Goal: Task Accomplishment & Management: Manage account settings

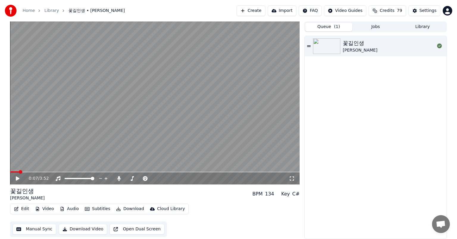
click at [327, 28] on button "Queue ( 1 )" at bounding box center [328, 27] width 47 height 9
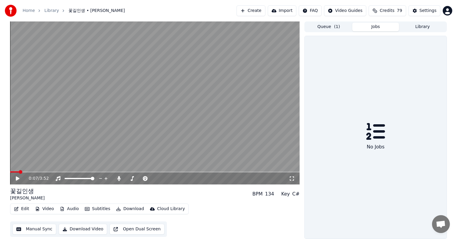
click at [376, 28] on button "Jobs" at bounding box center [375, 27] width 47 height 9
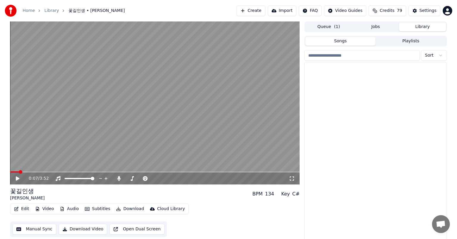
click at [430, 26] on button "Library" at bounding box center [422, 27] width 47 height 9
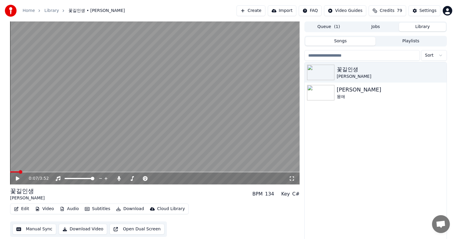
click at [443, 11] on html "Home Library 꽃길인생 • [PERSON_NAME] Create Import FAQ Video Guides Credits 79 Set…" at bounding box center [228, 119] width 457 height 239
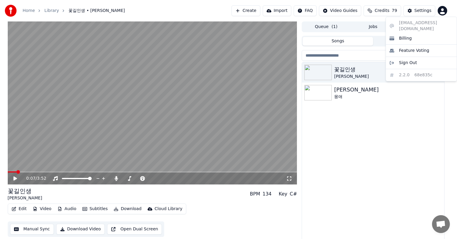
click at [216, 7] on html "Home Library 꽃길인생 • [PERSON_NAME] Create Import FAQ Video Guides Credits 79 Set…" at bounding box center [228, 119] width 457 height 239
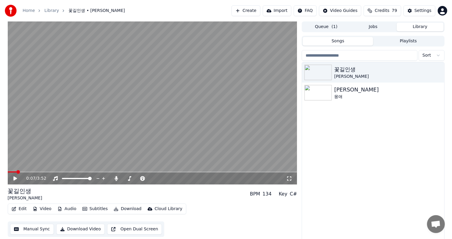
click at [31, 11] on link "Home" at bounding box center [29, 11] width 12 height 6
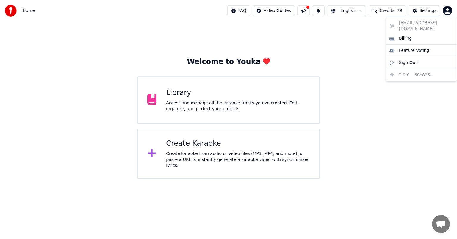
click at [451, 13] on html "Home FAQ Video Guides English Credits 79 Settings Welcome to Youka Library Acce…" at bounding box center [228, 89] width 457 height 179
click at [405, 60] on span "Sign Out" at bounding box center [408, 63] width 18 height 6
